Goal: Task Accomplishment & Management: Manage account settings

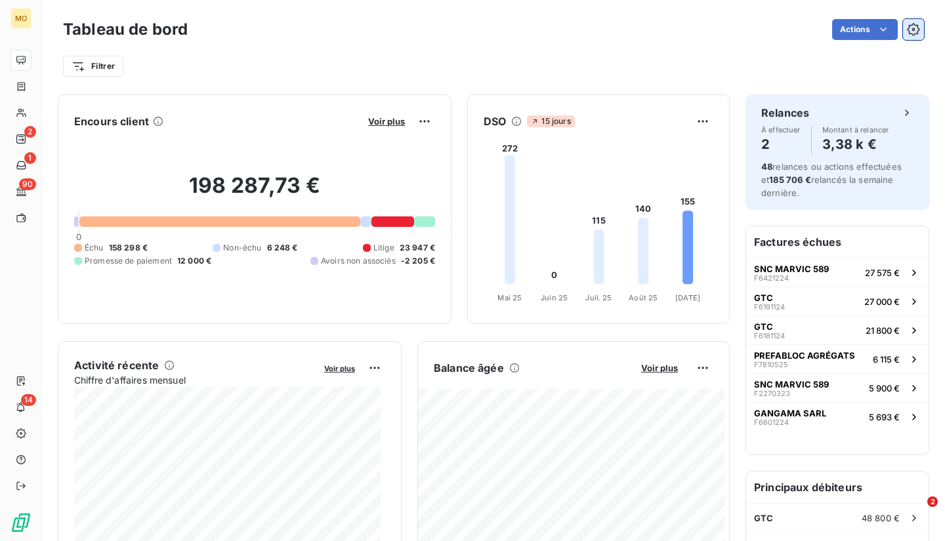
click at [907, 33] on icon "button" at bounding box center [913, 29] width 12 height 12
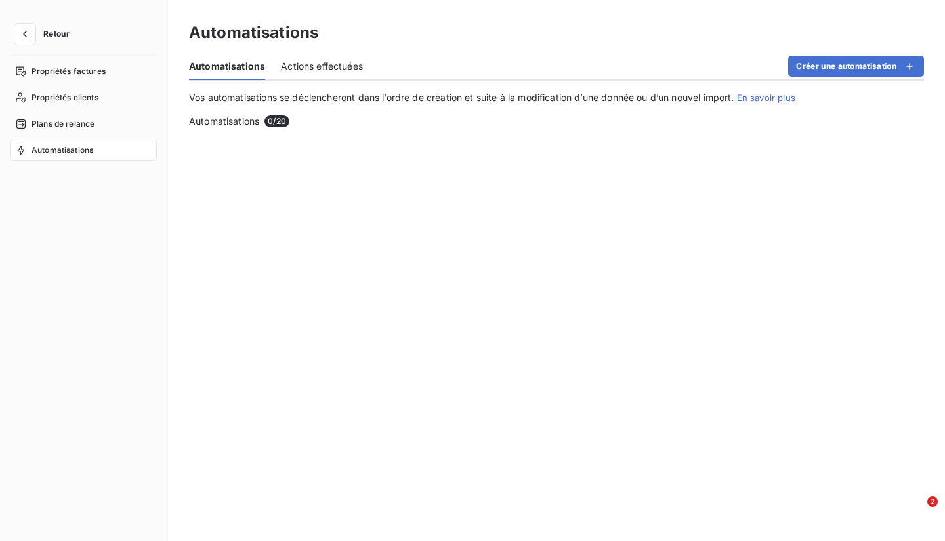
click at [907, 33] on div "Automatisations" at bounding box center [556, 33] width 735 height 24
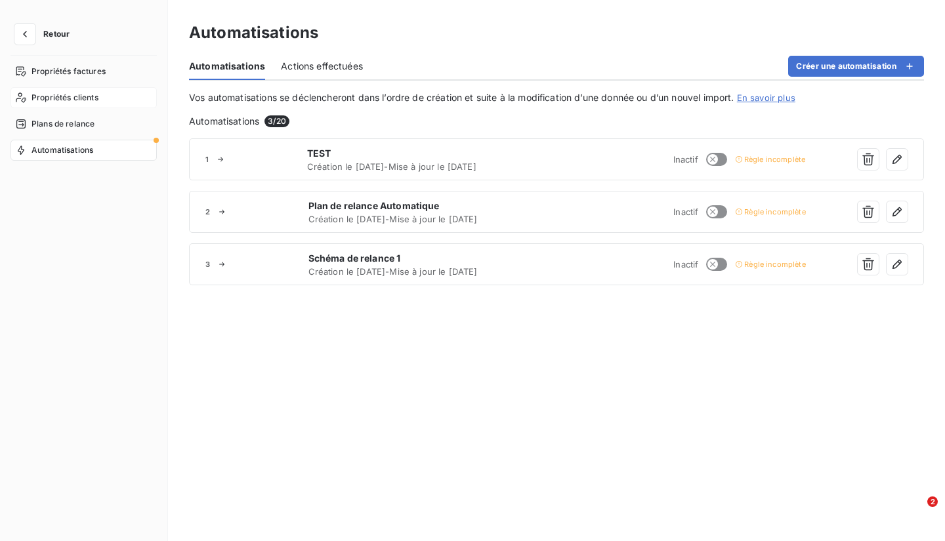
click at [83, 96] on span "Propriétés clients" at bounding box center [65, 98] width 67 height 12
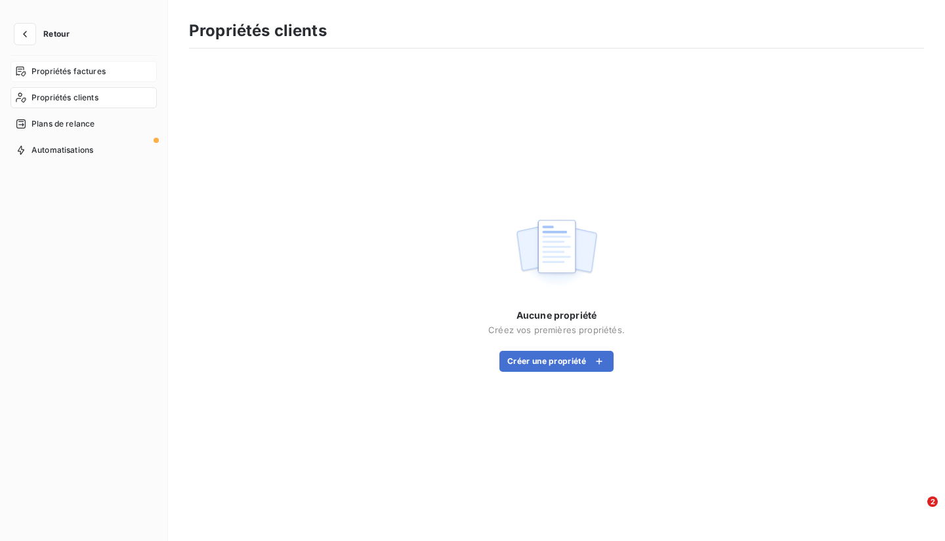
click at [97, 62] on div "Propriétés factures" at bounding box center [84, 71] width 146 height 21
click at [26, 30] on icon "button" at bounding box center [24, 34] width 13 height 13
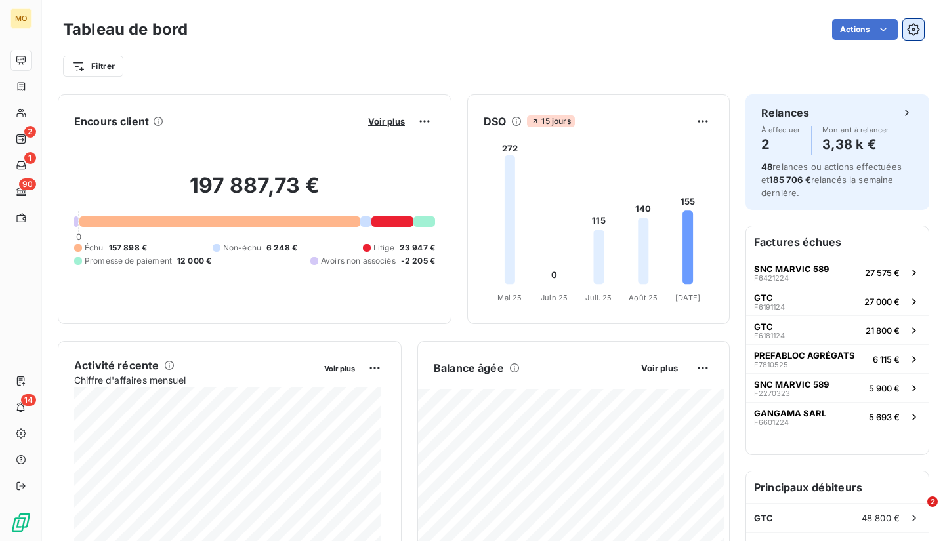
click at [908, 32] on icon "button" at bounding box center [913, 29] width 13 height 13
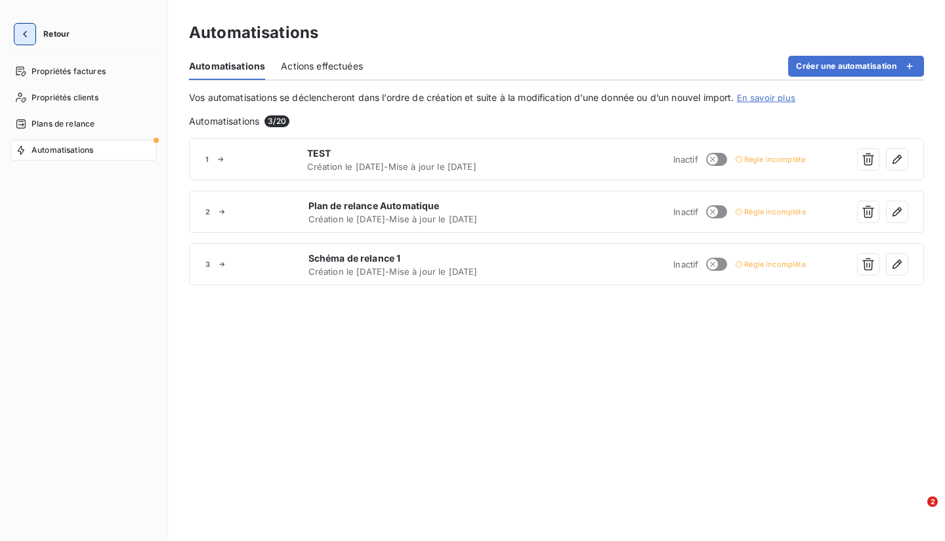
click at [28, 39] on icon "button" at bounding box center [24, 34] width 13 height 13
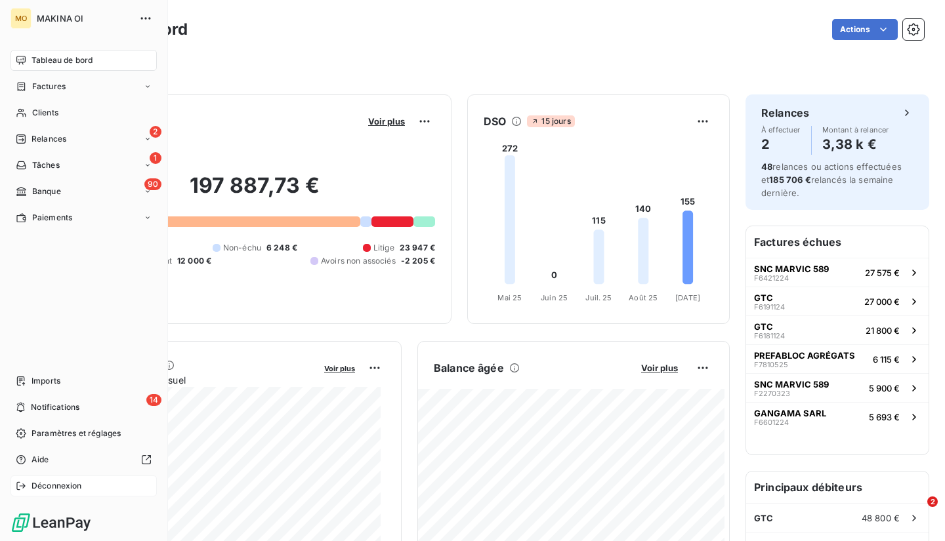
click at [81, 481] on span "Déconnexion" at bounding box center [57, 486] width 51 height 12
